Goal: Transaction & Acquisition: Obtain resource

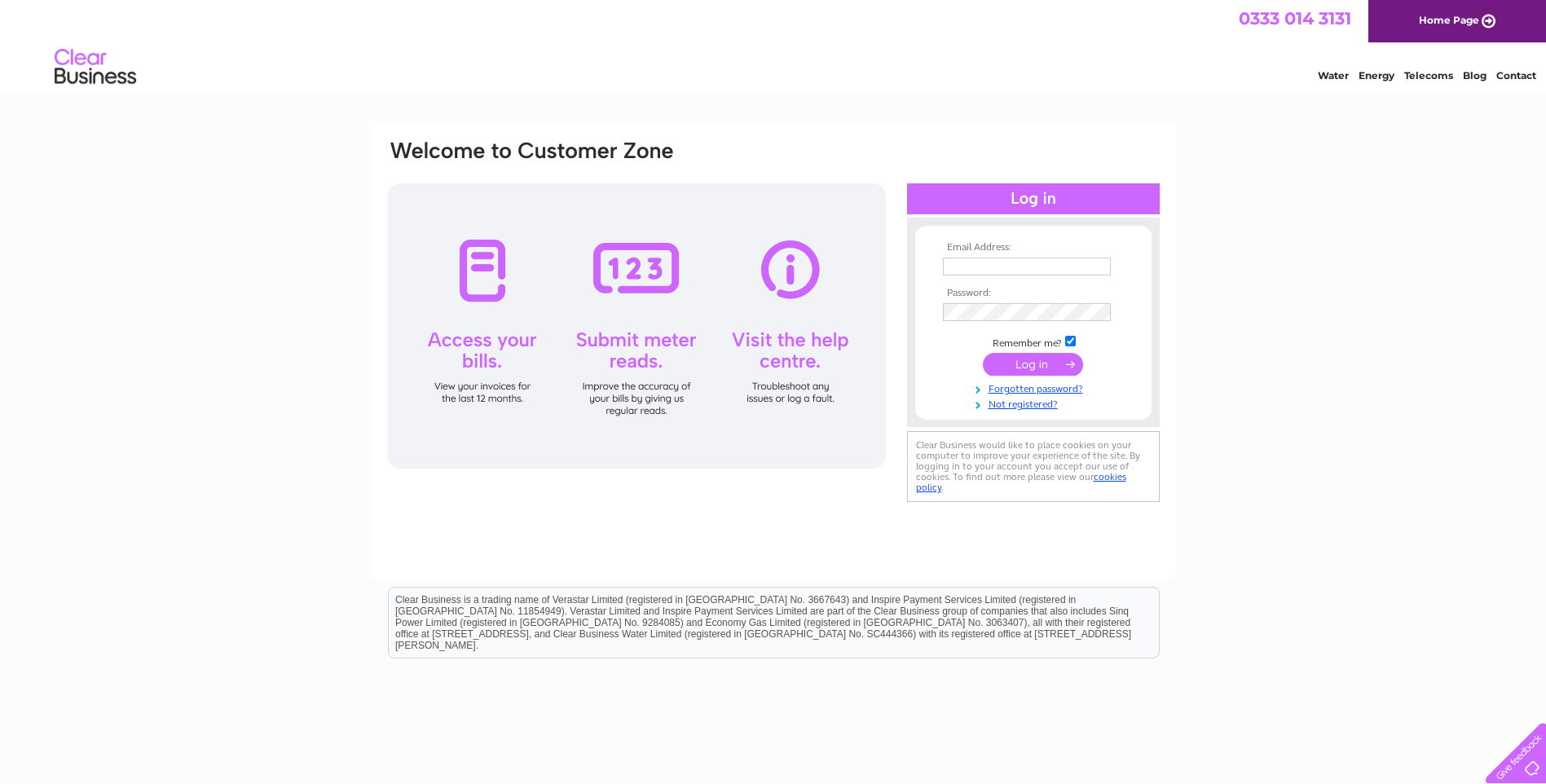
click at [1002, 267] on input "text" at bounding box center [1027, 266] width 168 height 18
type input "[EMAIL_ADDRESS][DOMAIN_NAME]"
drag, startPoint x: 1075, startPoint y: 340, endPoint x: 1064, endPoint y: 353, distance: 17.0
click at [1074, 340] on input "checkbox" at bounding box center [1070, 342] width 11 height 11
checkbox input "false"
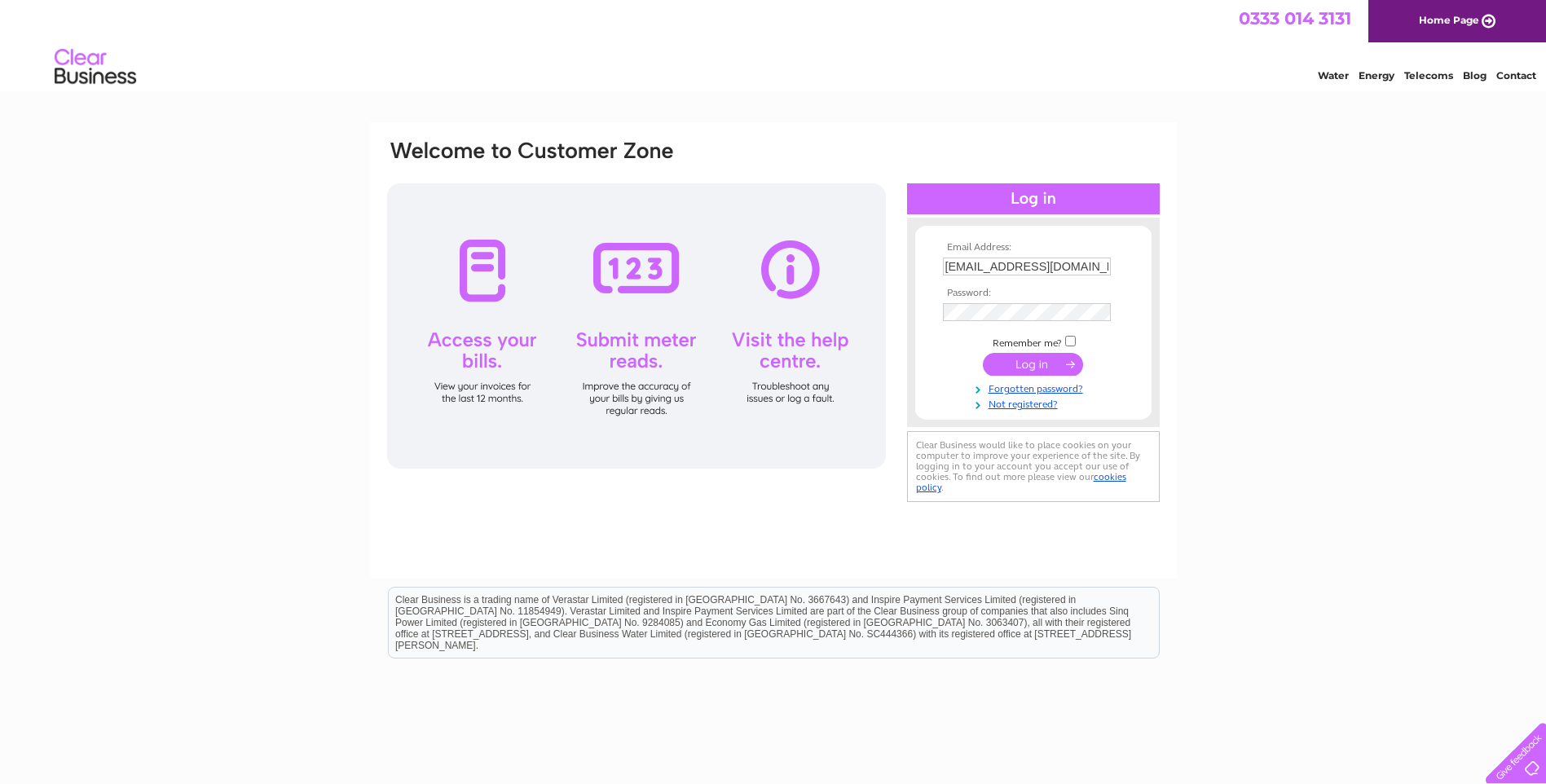
click at [1056, 365] on input "submit" at bounding box center [1033, 364] width 100 height 23
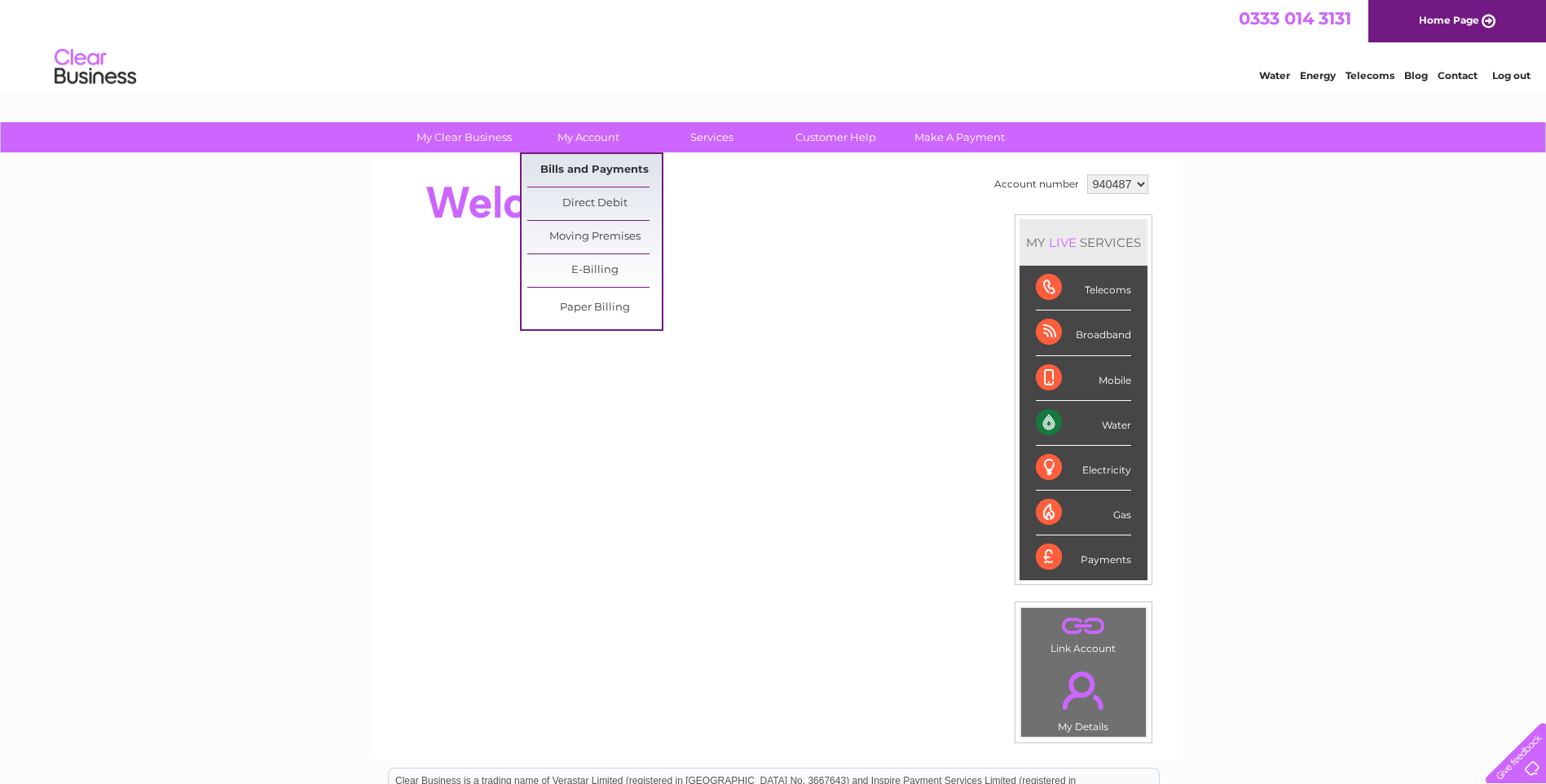
click at [603, 167] on link "Bills and Payments" at bounding box center [594, 170] width 135 height 33
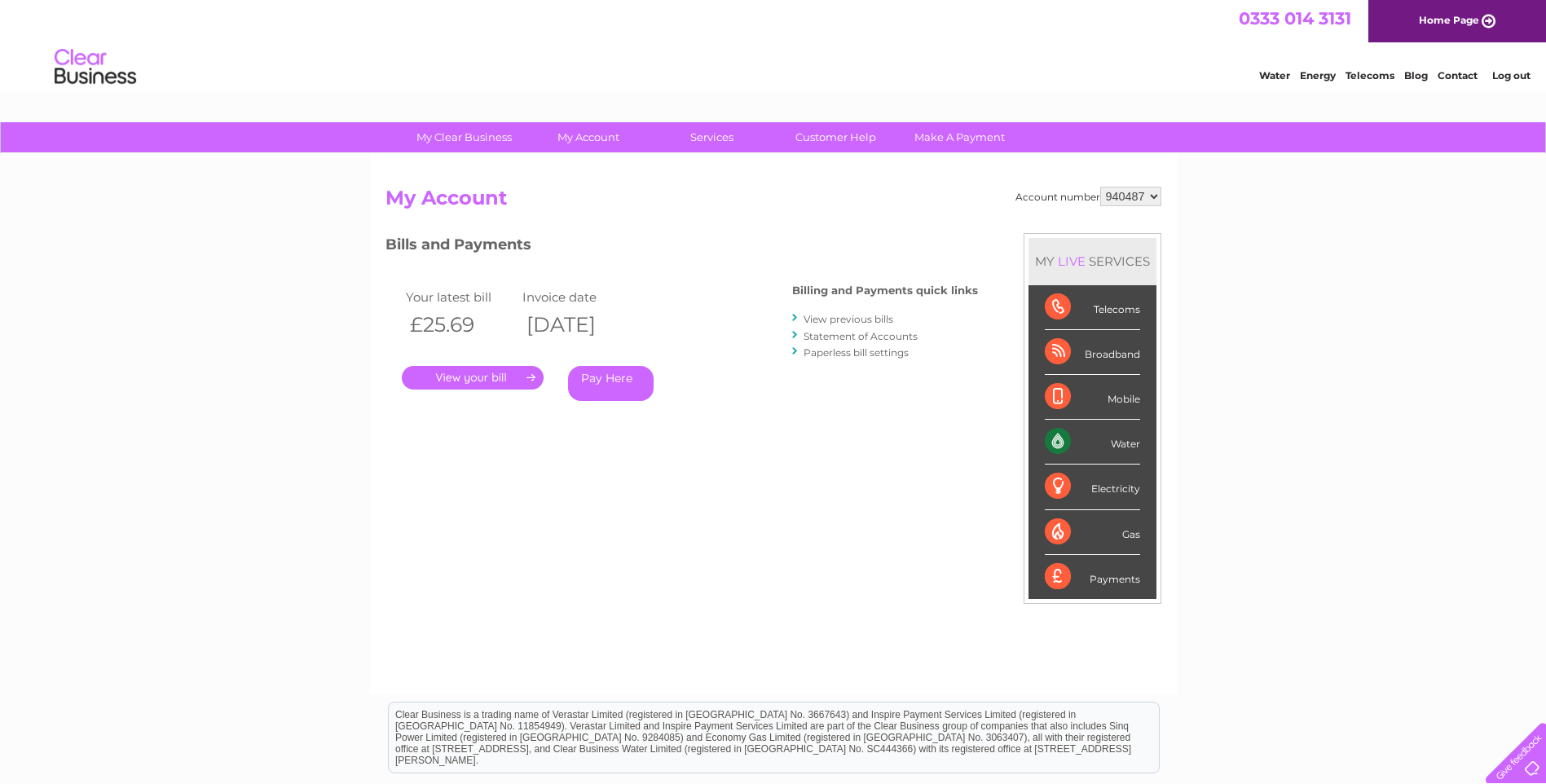
click at [496, 378] on link "." at bounding box center [473, 378] width 142 height 24
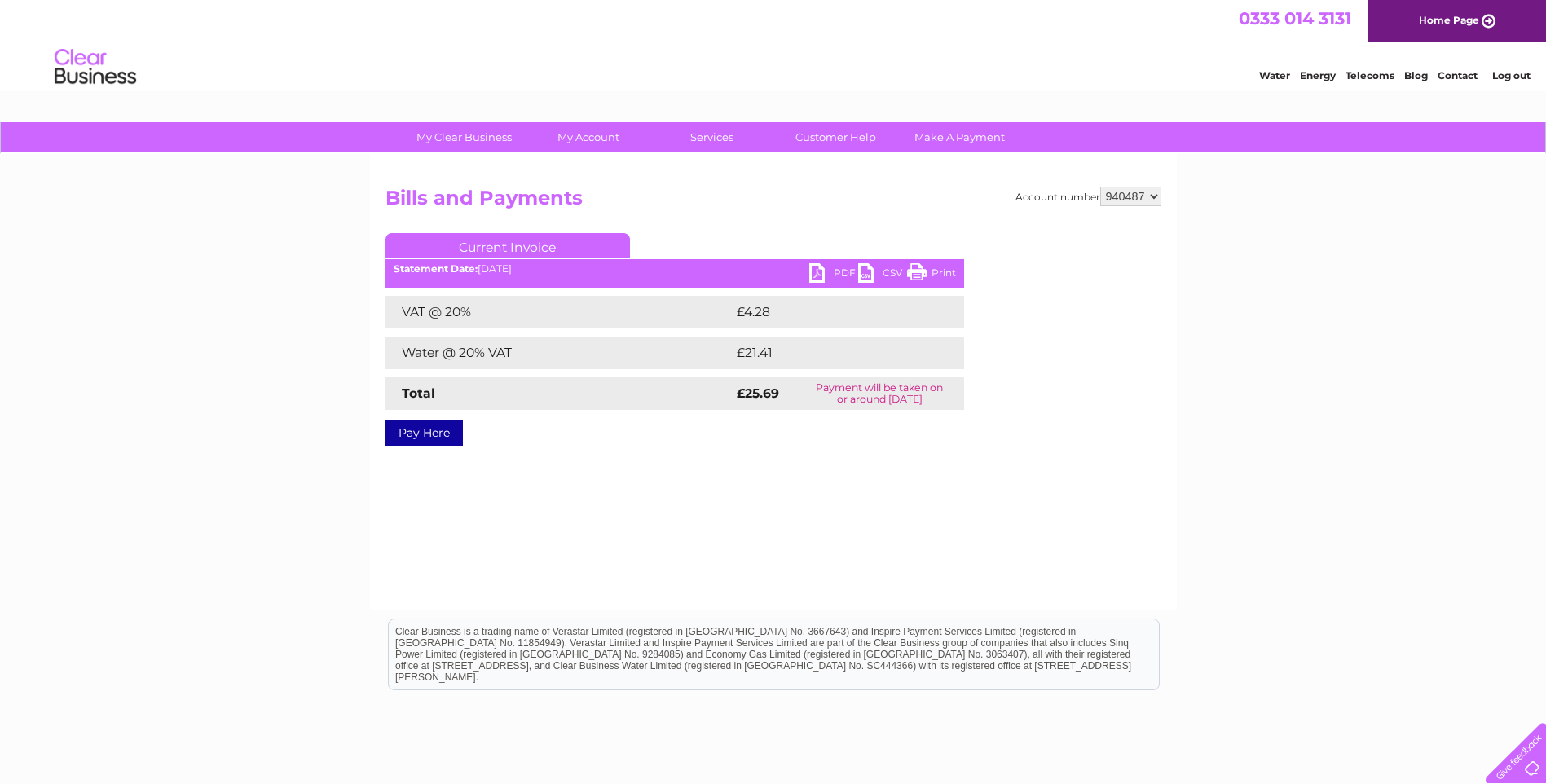
click at [850, 272] on link "PDF" at bounding box center [833, 275] width 49 height 24
click at [1512, 75] on link "Log out" at bounding box center [1511, 75] width 38 height 12
